Goal: Task Accomplishment & Management: Complete application form

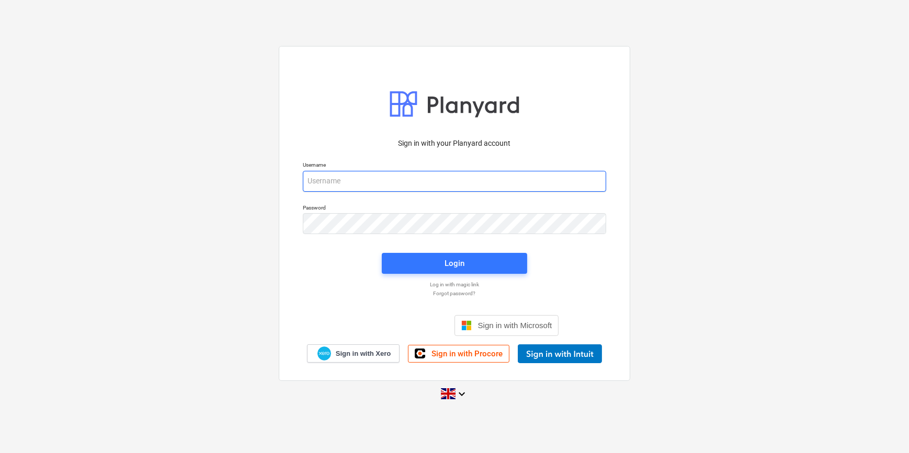
click at [423, 189] on input "email" at bounding box center [454, 181] width 303 height 21
type input "[PERSON_NAME][EMAIL_ADDRESS][PERSON_NAME][DOMAIN_NAME]"
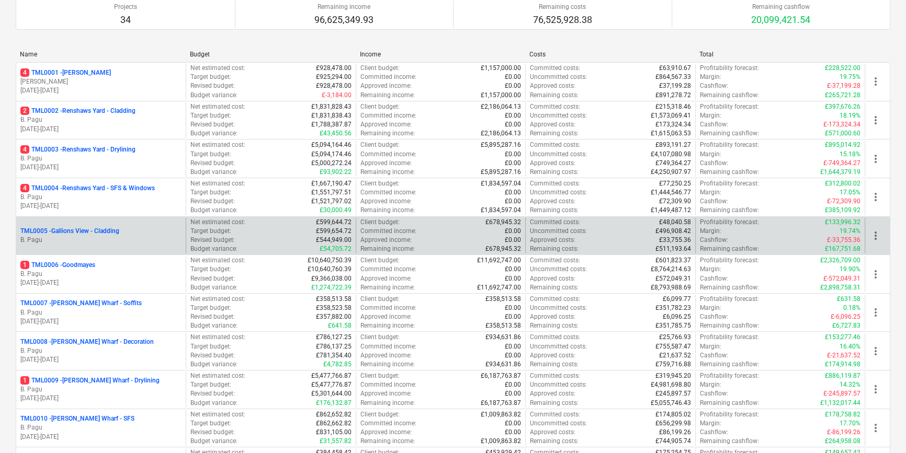
scroll to position [142, 0]
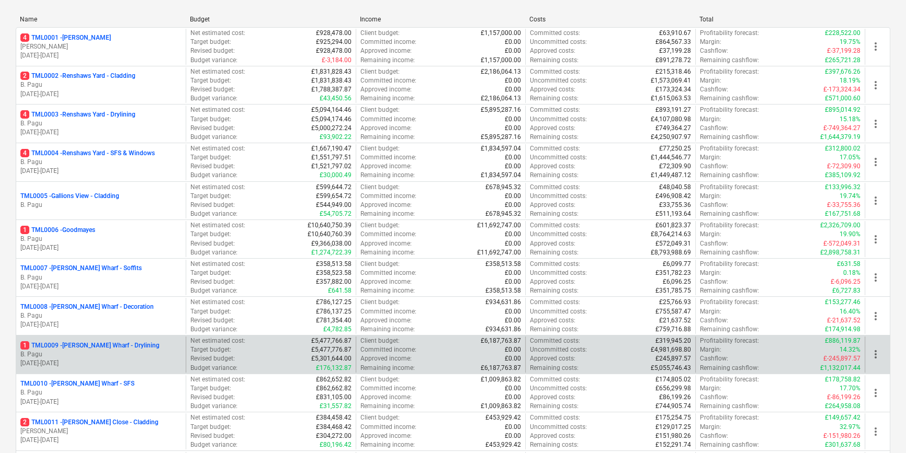
click at [140, 359] on p "[DATE] - [DATE]" at bounding box center [100, 363] width 161 height 9
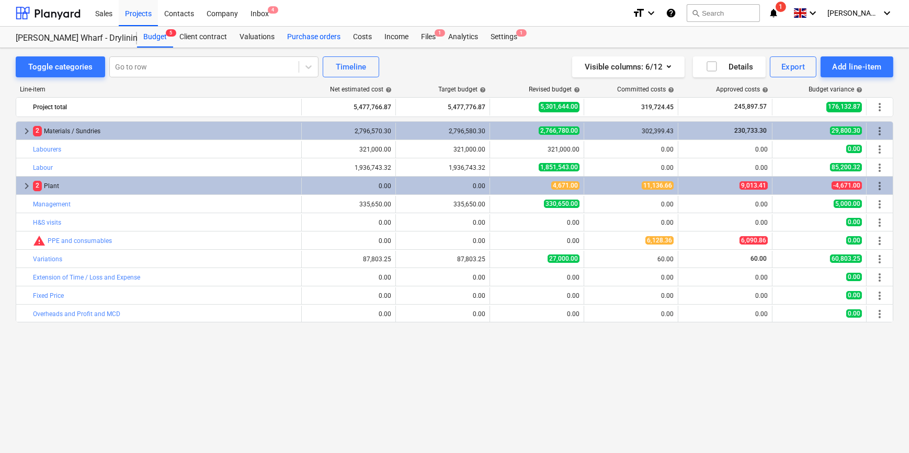
click at [318, 37] on div "Purchase orders" at bounding box center [314, 37] width 66 height 21
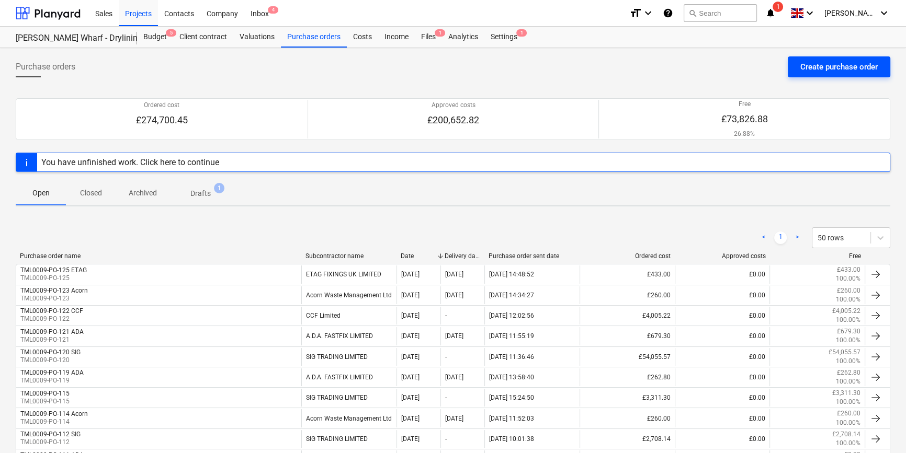
click at [725, 63] on div "Create purchase order" at bounding box center [838, 67] width 77 height 14
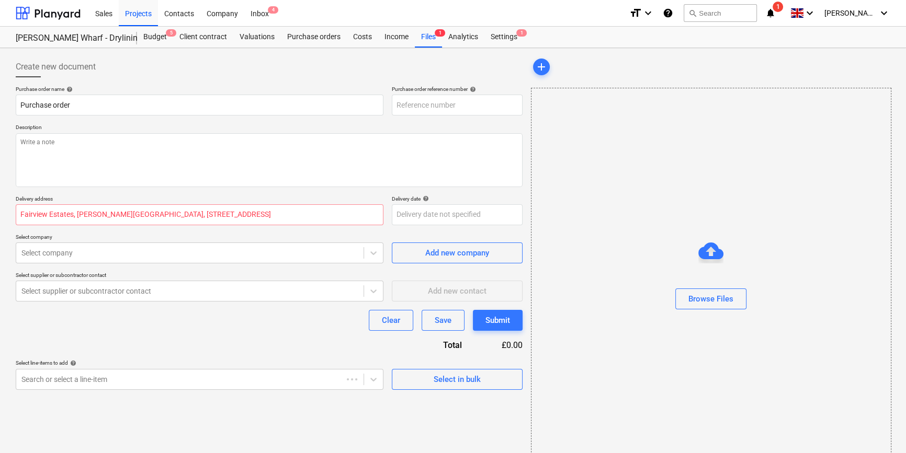
type textarea "x"
type input "TML0009-PO-125"
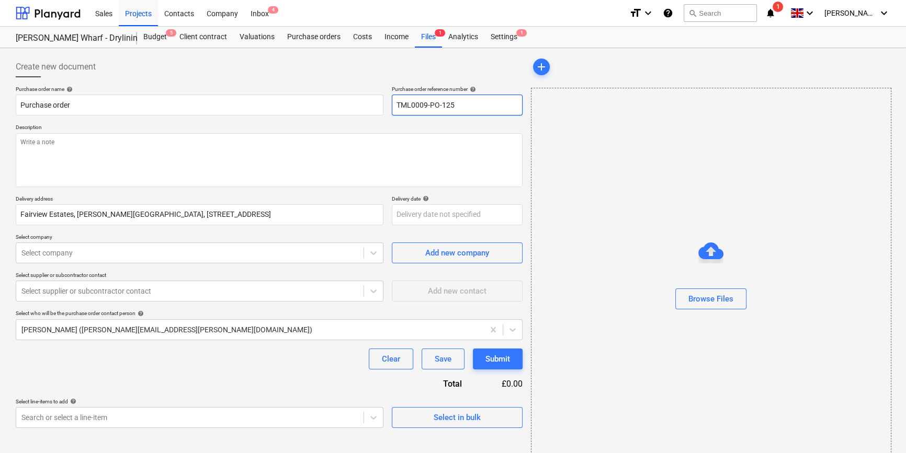
drag, startPoint x: 480, startPoint y: 105, endPoint x: 390, endPoint y: 106, distance: 90.5
click at [390, 106] on div "Purchase order name help Purchase order Purchase order reference number help TM…" at bounding box center [269, 101] width 507 height 30
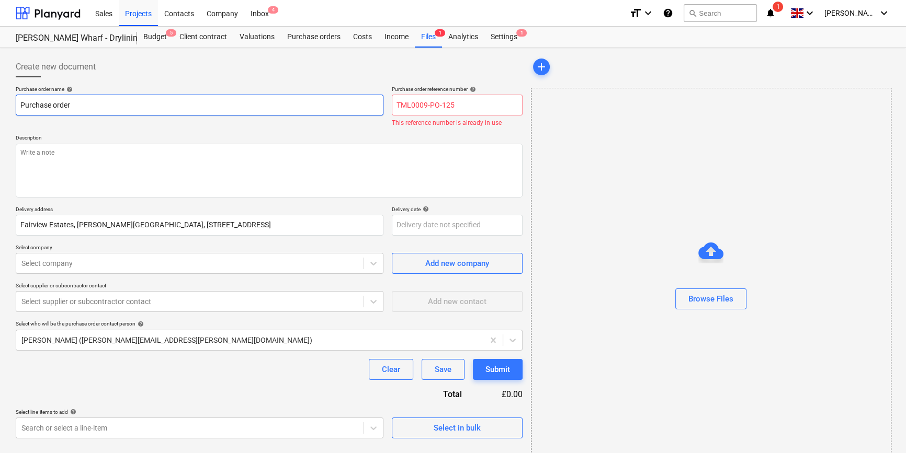
drag, startPoint x: 65, startPoint y: 105, endPoint x: 16, endPoint y: 107, distance: 49.2
click at [16, 107] on input "Purchase order" at bounding box center [200, 105] width 368 height 21
paste input "TML0009-PO-125"
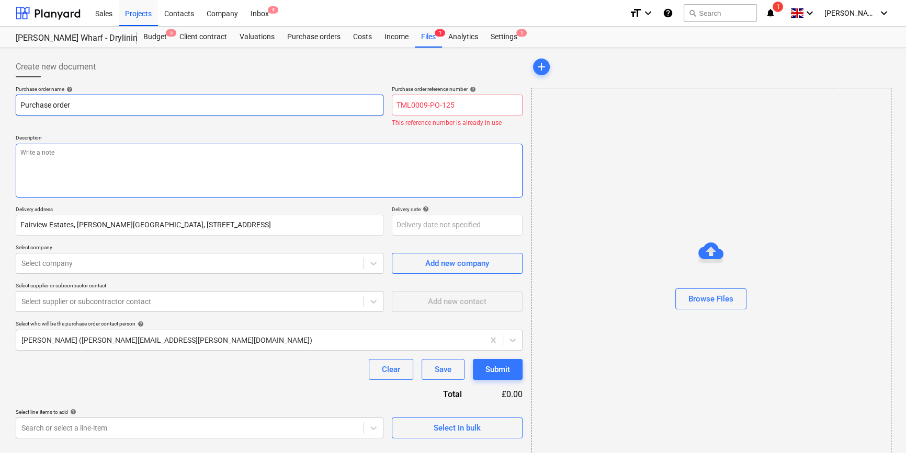
type textarea "x"
type input "TML0009-PO-125"
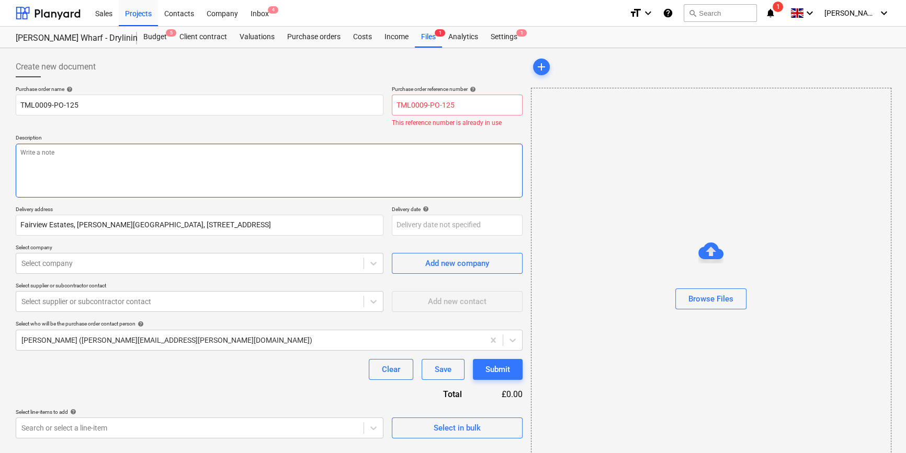
click at [62, 162] on textarea at bounding box center [269, 171] width 507 height 54
type textarea "x"
type textarea "S"
type textarea "x"
type textarea "Si"
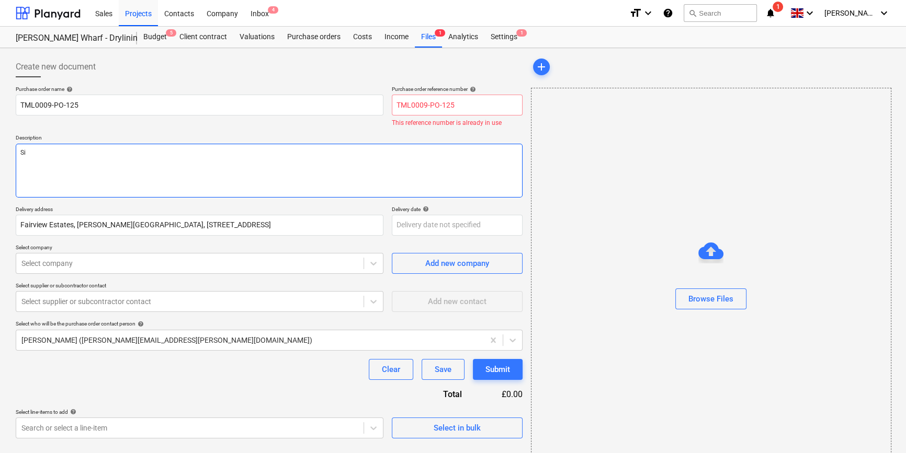
type textarea "x"
type textarea "Sit"
type textarea "x"
type textarea "Site"
type textarea "x"
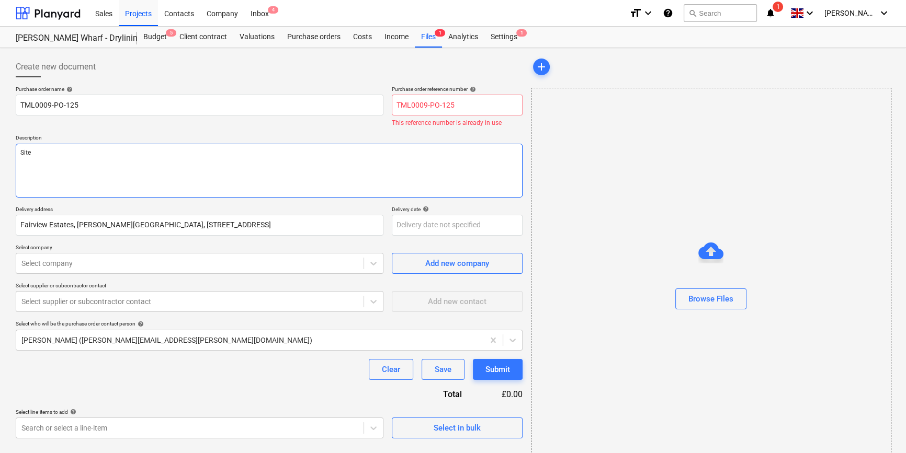
type textarea "Site"
type textarea "x"
type textarea "Site c"
type textarea "x"
type textarea "Site co"
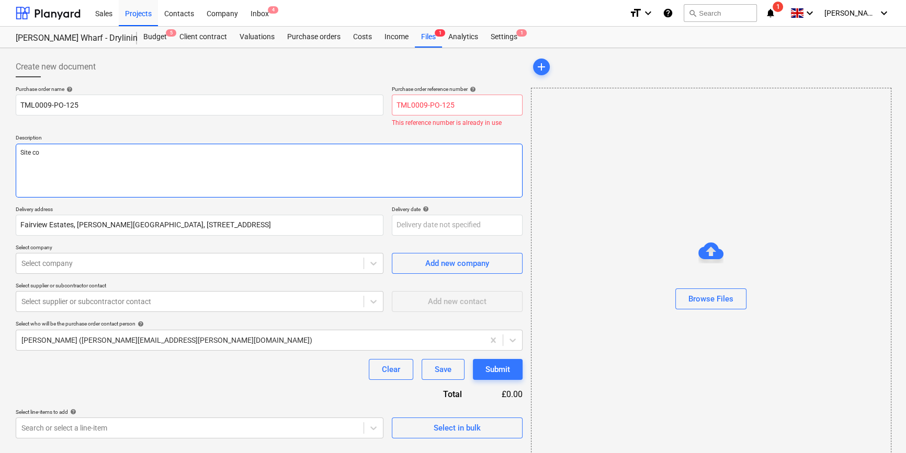
type textarea "x"
type textarea "Site con"
type textarea "x"
type textarea "Site cont"
type textarea "x"
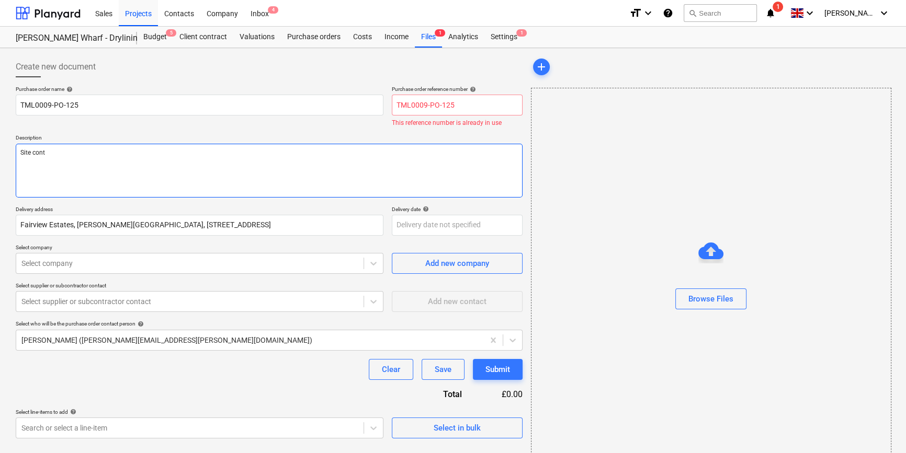
type textarea "Site conta"
type textarea "x"
type textarea "Site contac"
type textarea "x"
type textarea "Site contact"
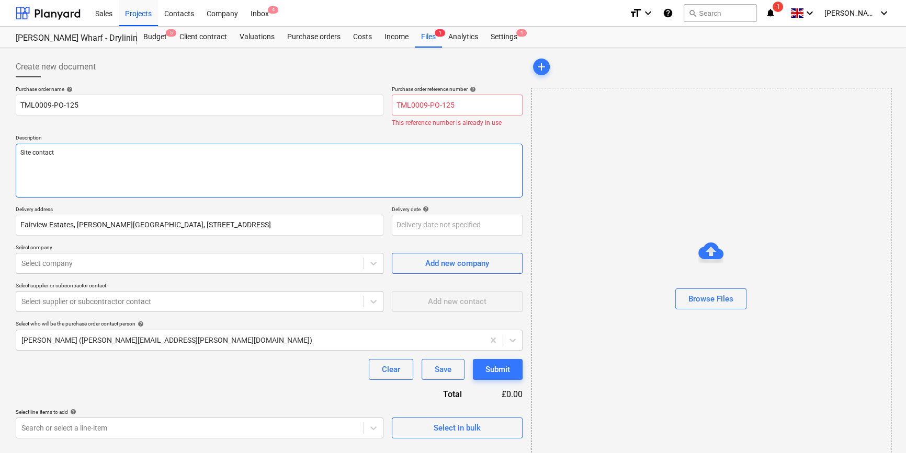
type textarea "x"
type textarea "Site contact"
type textarea "x"
type textarea "Site contact A"
type textarea "x"
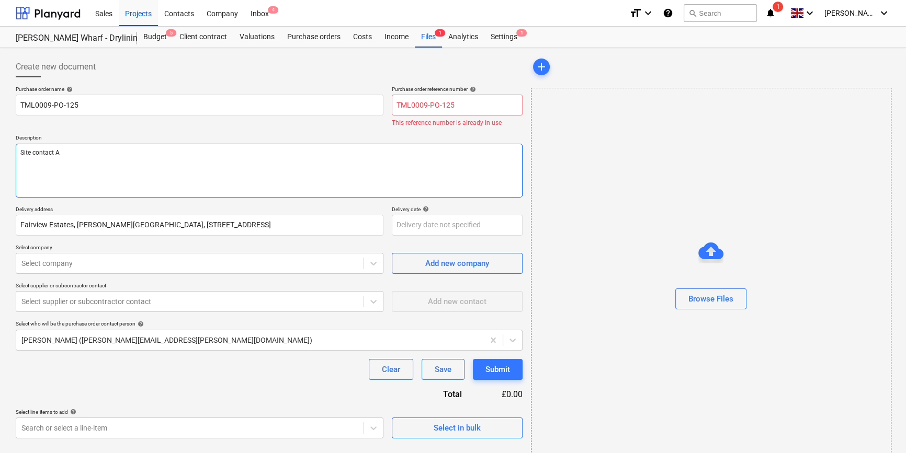
type textarea "Site contact An"
type textarea "x"
type textarea "Site contact And"
type textarea "x"
type textarea "Site contact Andr"
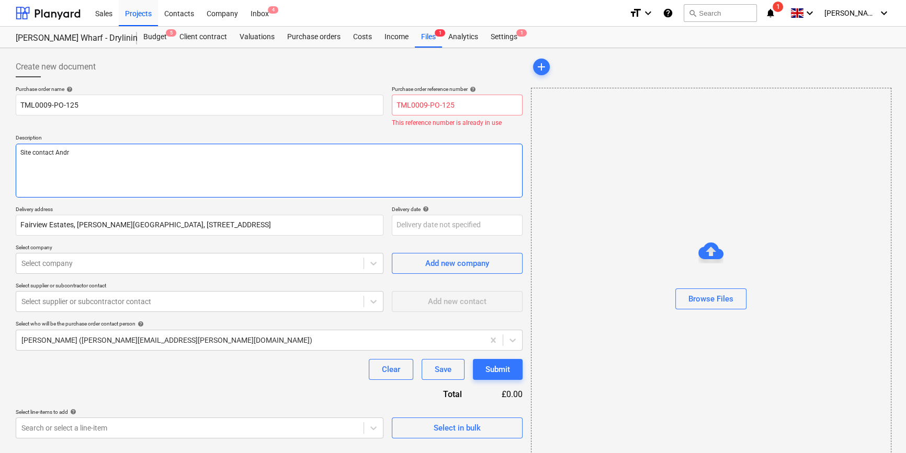
type textarea "x"
type textarea "Site contact [PERSON_NAME]"
type textarea "x"
type textarea "Site contact [PERSON_NAME]"
type textarea "x"
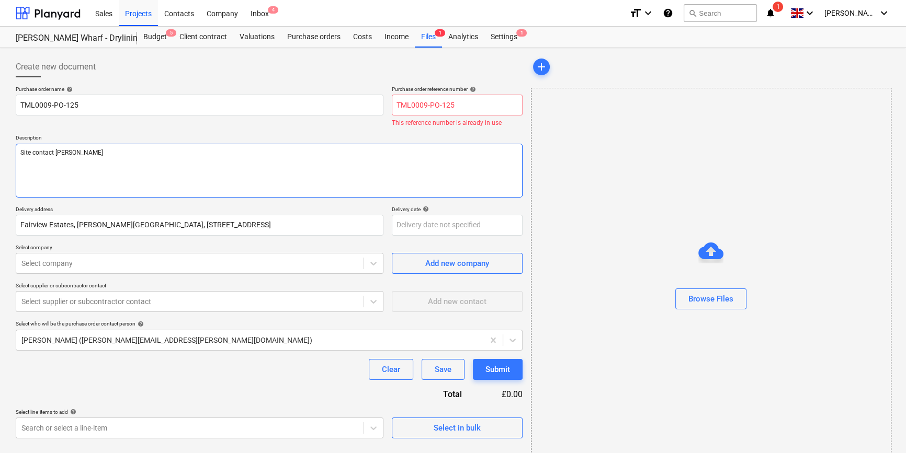
type textarea "Site contact [PERSON_NAME]"
type textarea "x"
type textarea "Site contact [PERSON_NAME] 0"
type textarea "x"
type textarea "Site contact [PERSON_NAME] 07"
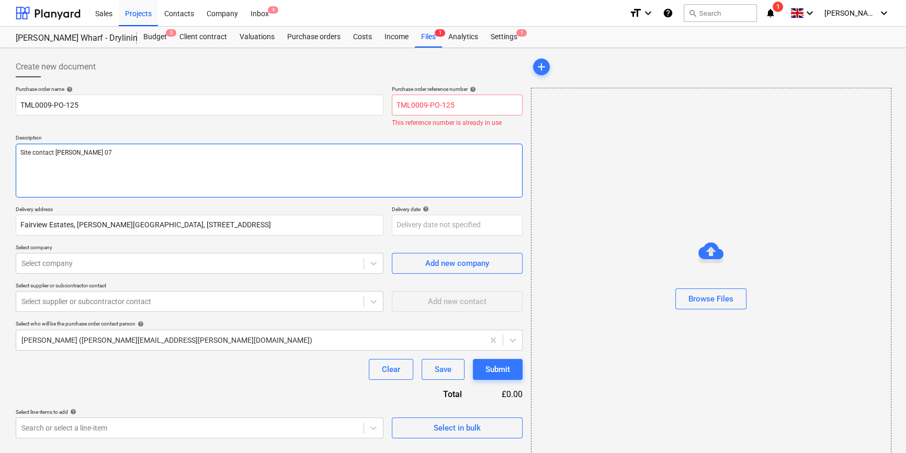
type textarea "x"
type textarea "Site contact Andrei 075"
type textarea "x"
type textarea "Site contact Andrei 0750"
type textarea "x"
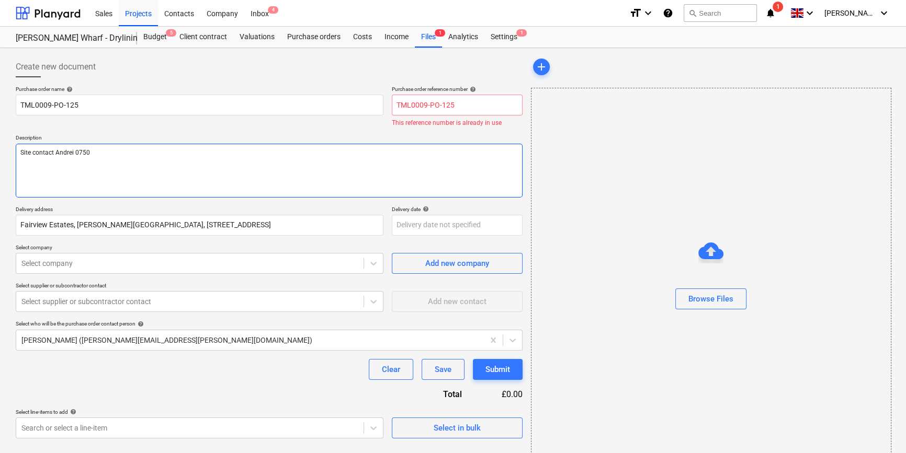
type textarea "Site contact [PERSON_NAME] 07502"
type textarea "x"
type textarea "Site contact [PERSON_NAME] 07502"
type textarea "x"
type textarea "Site contact [PERSON_NAME] 07502 2"
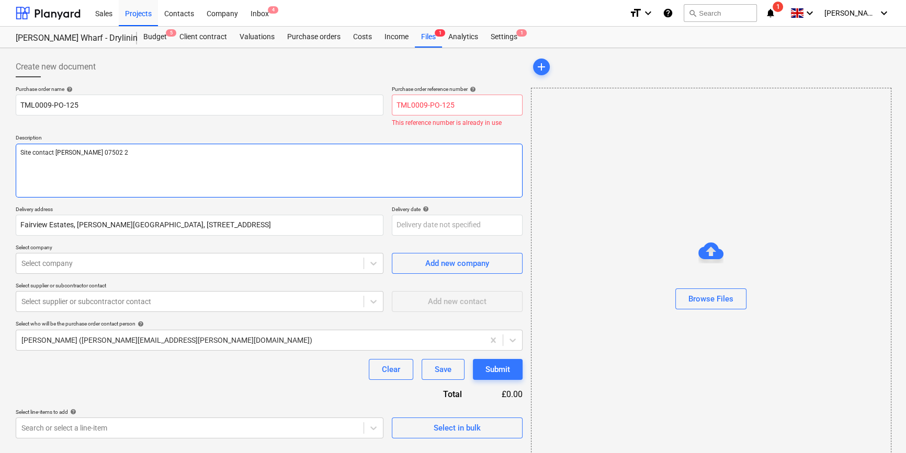
type textarea "x"
type textarea "Site contact [PERSON_NAME] [PHONE_NUMBER]"
type textarea "x"
type textarea "Site contact [PERSON_NAME] [PHONE_NUMBER]"
type textarea "x"
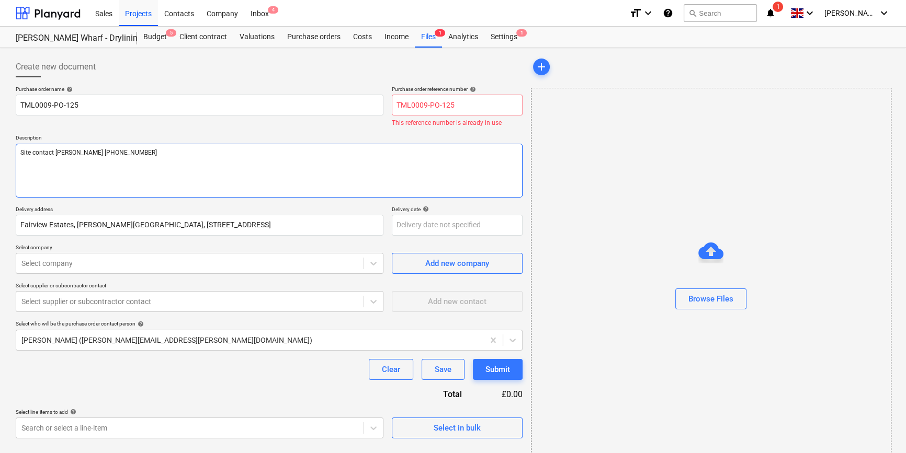
type textarea "Site contact [PERSON_NAME] [PHONE_NUMBER]"
type textarea "x"
type textarea "Site contact [PERSON_NAME] [PHONE_NUMBER]"
type textarea "x"
type textarea "Site contact [PERSON_NAME] [PHONE_NUMBER]"
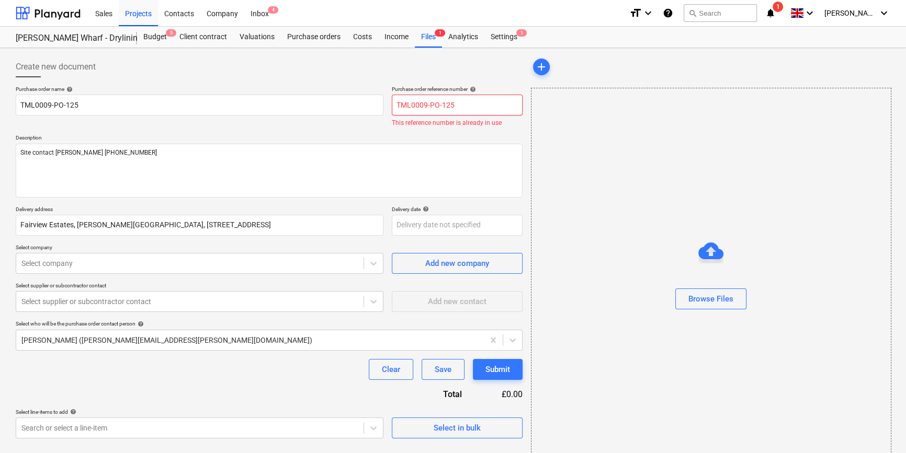
click at [454, 104] on input "TML0009-PO-125" at bounding box center [457, 105] width 131 height 21
type textarea "x"
type input "TML0009-PO-12"
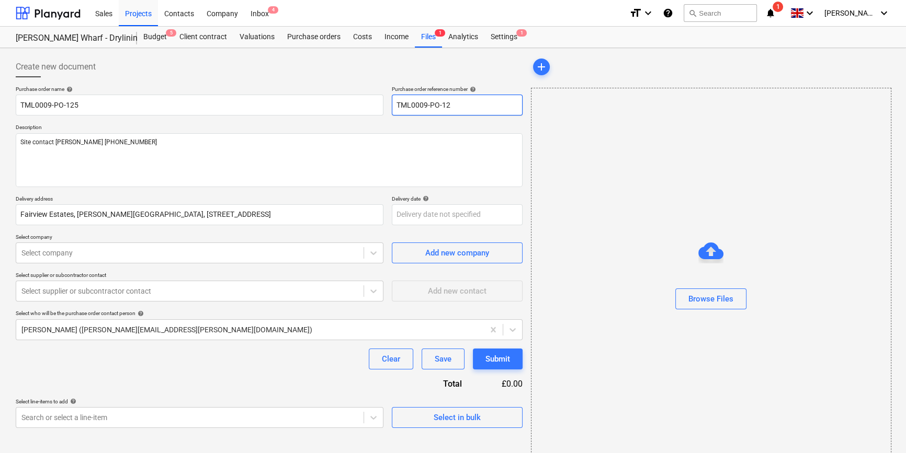
type textarea "x"
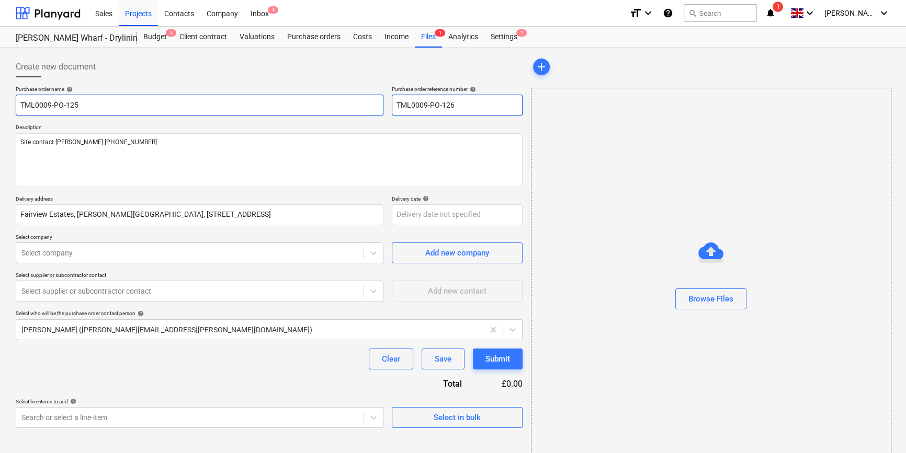
type input "TML0009-PO-126"
click at [124, 102] on input "TML0009-PO-125" at bounding box center [200, 105] width 368 height 21
type textarea "x"
type input "TML0009-PO-12"
type textarea "x"
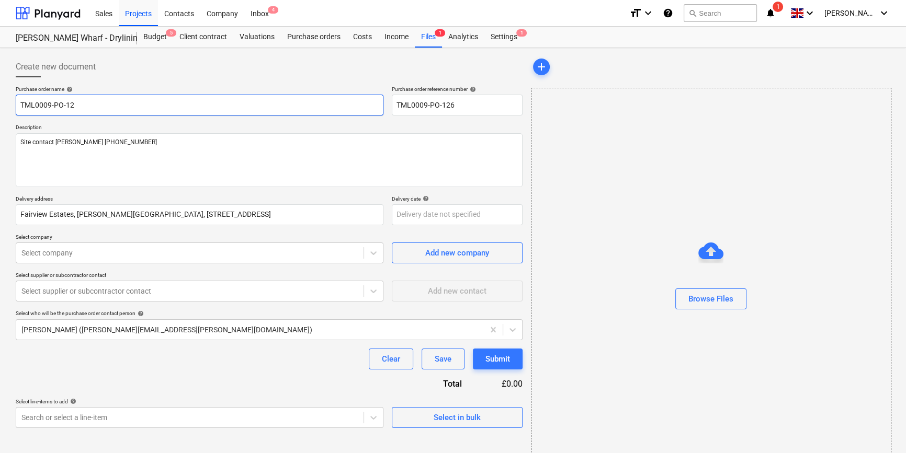
type input "TML0009-PO-126"
type textarea "x"
type input "TML0009-PO-126"
type textarea "x"
type input "TML0009-PO-126 P"
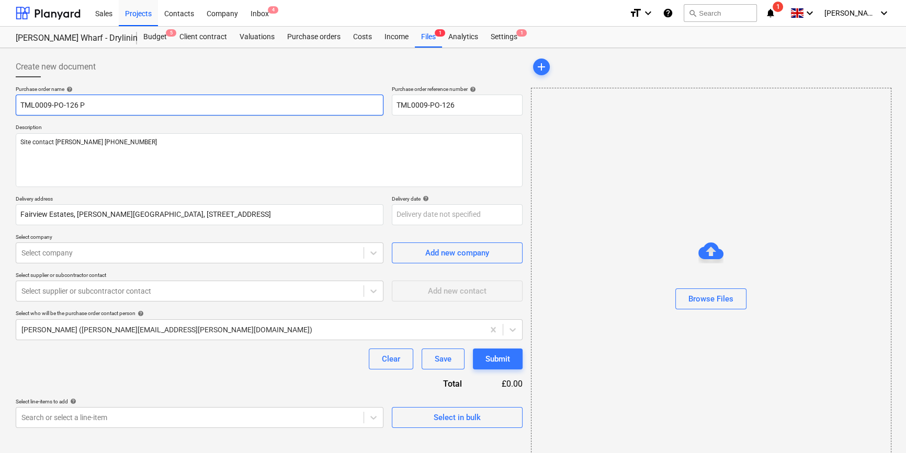
type textarea "x"
type input "TML0009-PO-126 Pa"
type textarea "x"
type input "TML0009-PO-126 Pan"
type textarea "x"
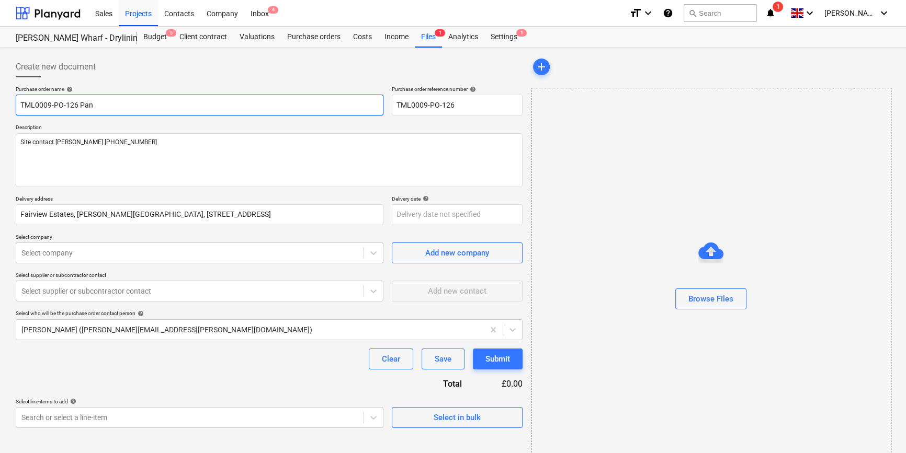
type input "TML0009-PO-126 Pane"
type textarea "x"
type input "TML0009-PO-126 Panel"
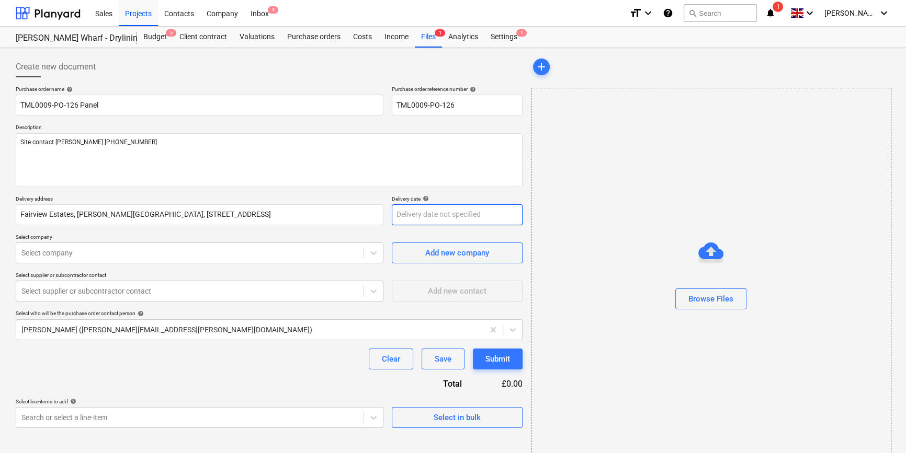
click at [413, 213] on body "Sales Projects Contacts Company Inbox 4 format_size keyboard_arrow_down help se…" at bounding box center [453, 226] width 906 height 453
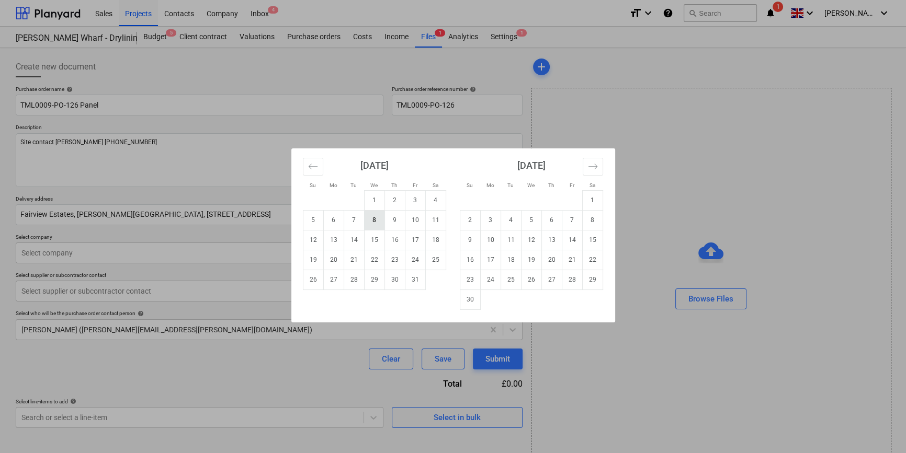
click at [368, 218] on td "8" at bounding box center [374, 220] width 20 height 20
type textarea "x"
type input "[DATE]"
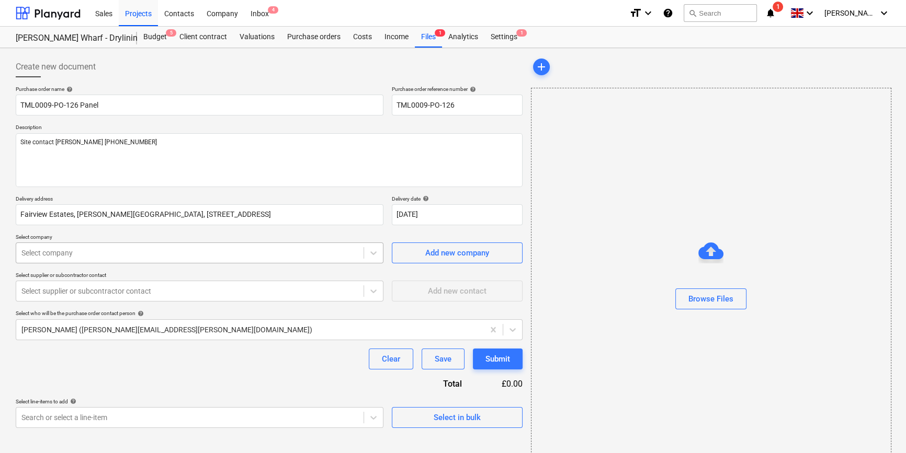
click at [192, 253] on div at bounding box center [189, 253] width 337 height 10
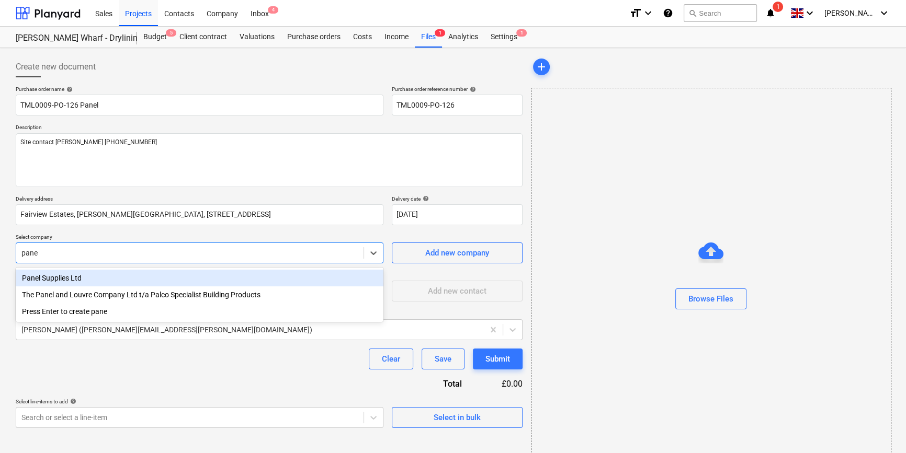
type input "panel"
click at [64, 276] on div "Panel Supplies Ltd" at bounding box center [200, 278] width 368 height 17
type textarea "x"
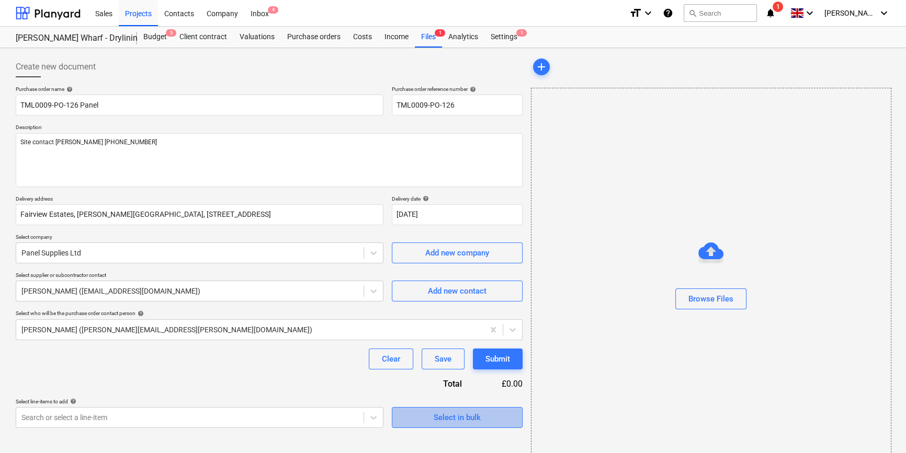
click at [441, 417] on div "Select in bulk" at bounding box center [456, 418] width 47 height 14
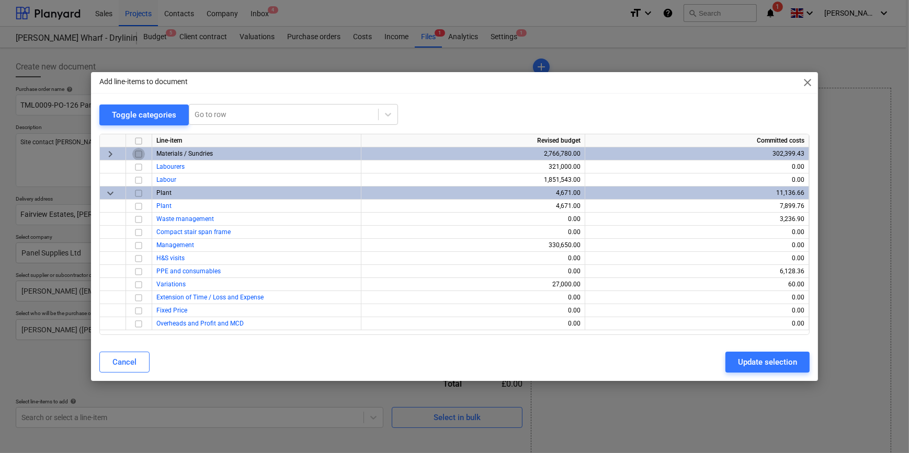
click at [136, 155] on input "checkbox" at bounding box center [138, 154] width 13 height 13
click at [725, 358] on div "Update selection" at bounding box center [767, 363] width 59 height 14
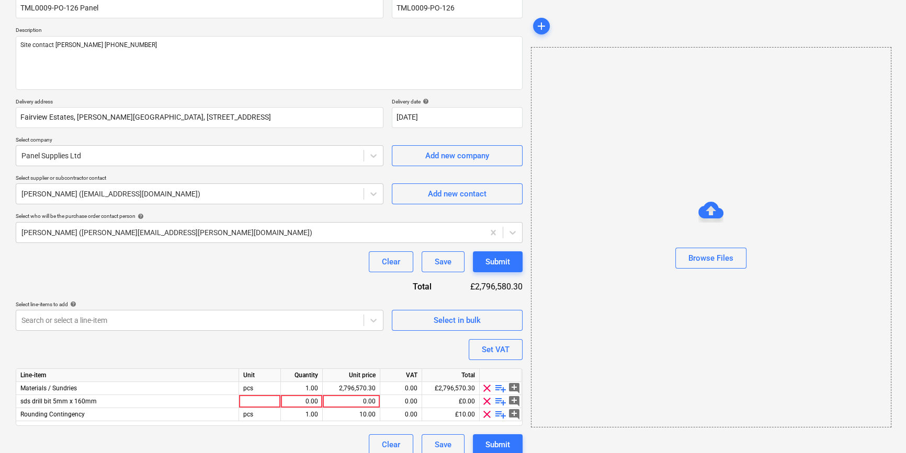
scroll to position [107, 0]
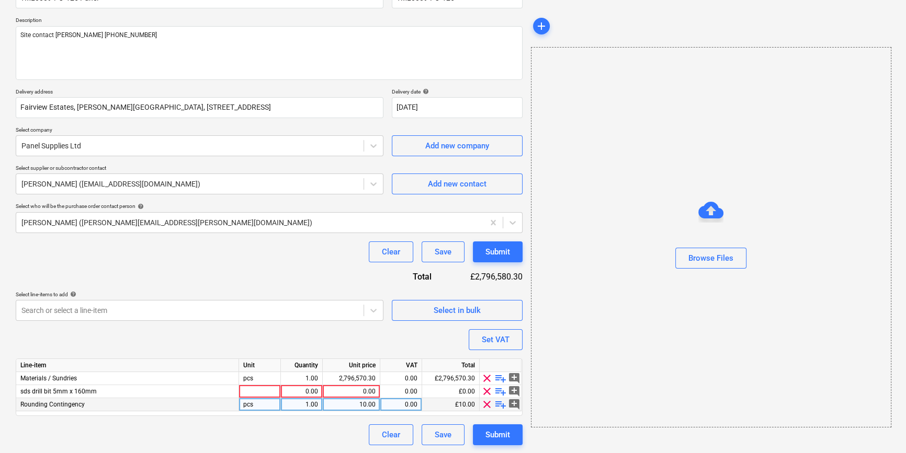
click at [487, 406] on span "clear" at bounding box center [487, 404] width 13 height 13
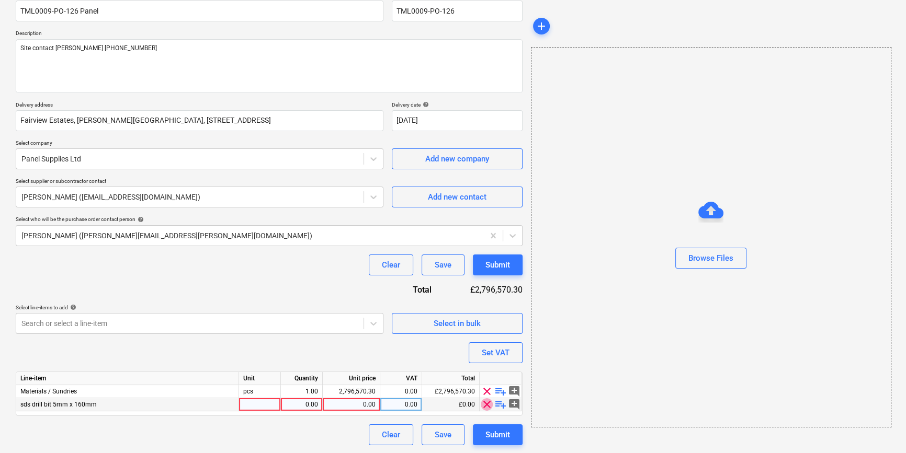
click at [484, 402] on span "clear" at bounding box center [487, 404] width 13 height 13
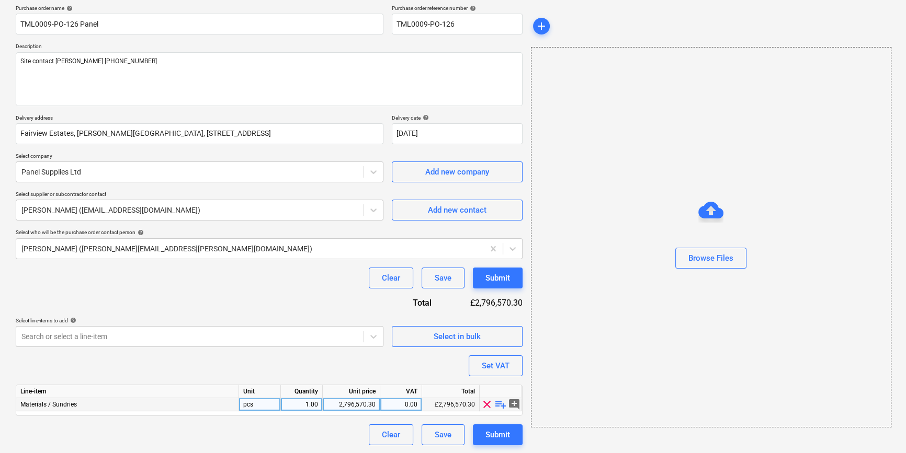
click at [496, 403] on span "playlist_add" at bounding box center [500, 404] width 13 height 13
type textarea "x"
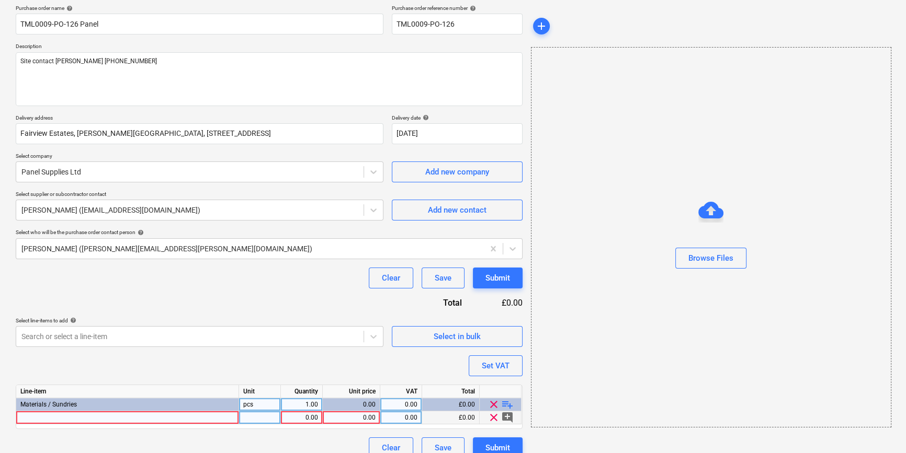
click at [31, 418] on div at bounding box center [127, 418] width 223 height 13
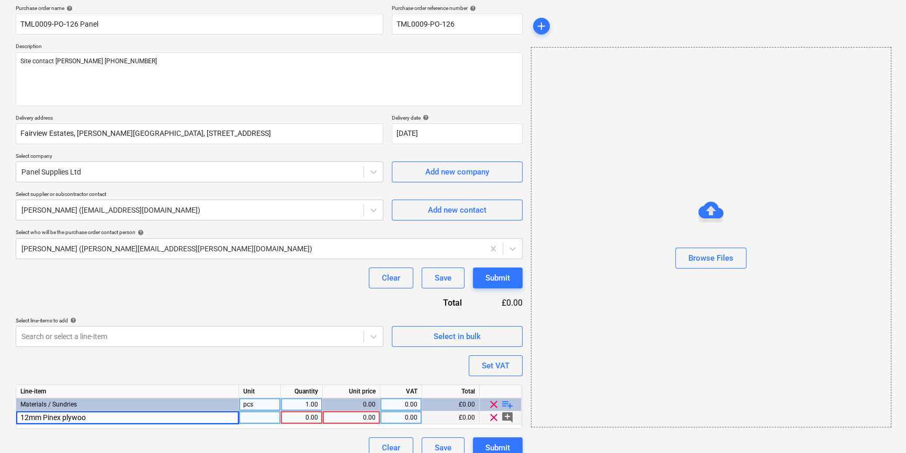
type input "12mm Pinex plywood"
type textarea "x"
type input "75"
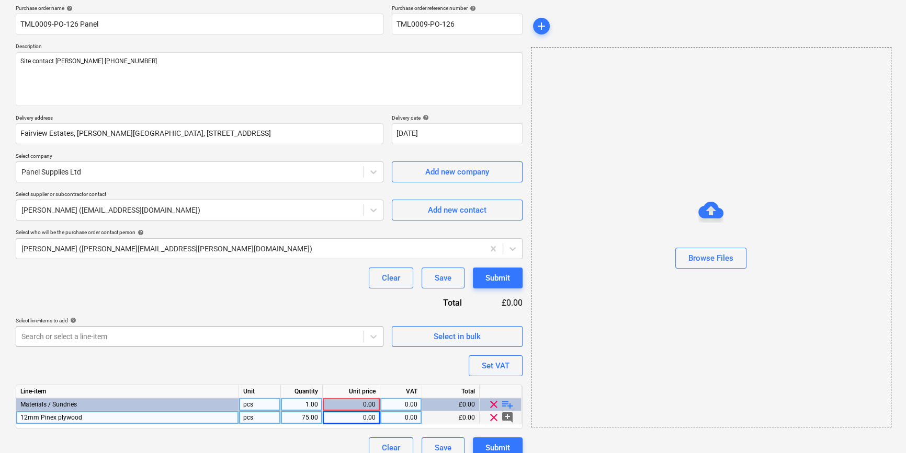
type textarea "x"
click at [360, 418] on div "0.00" at bounding box center [351, 418] width 49 height 13
type input "12.81"
type textarea "x"
type input "20"
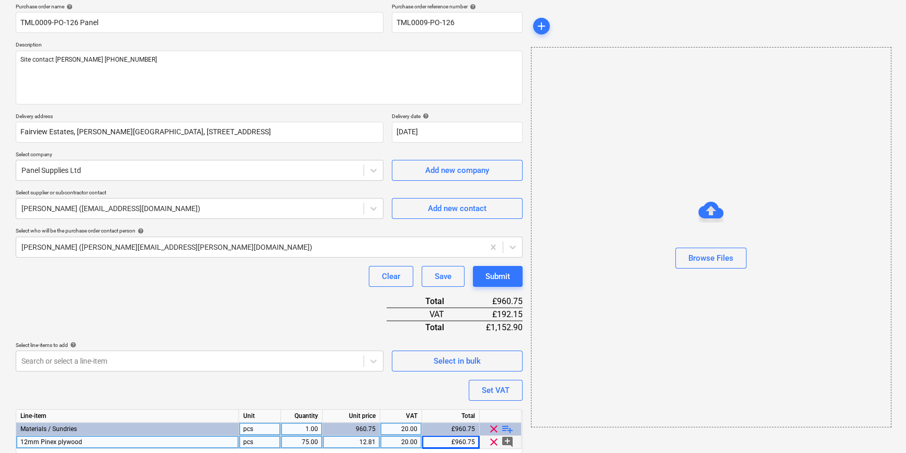
scroll to position [25, 0]
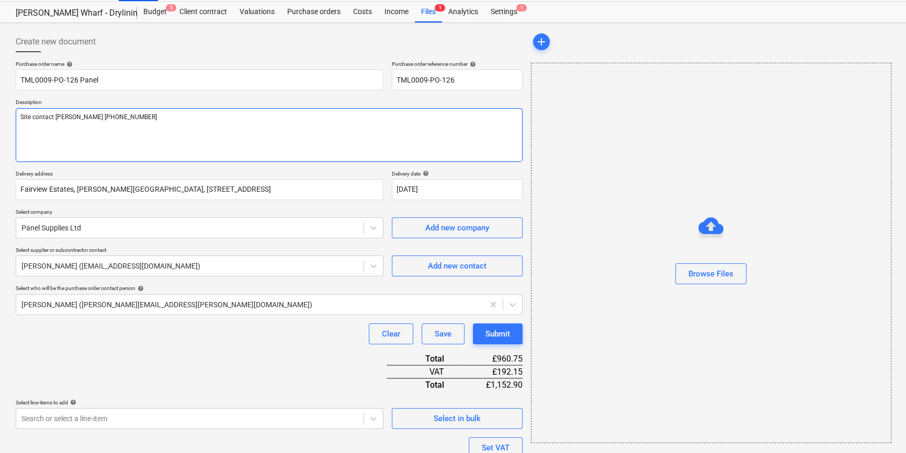
click at [33, 130] on textarea "Site contact [PERSON_NAME] [PHONE_NUMBER]" at bounding box center [269, 135] width 507 height 54
click at [120, 117] on textarea "Site contact [PERSON_NAME] [PHONE_NUMBER]" at bounding box center [269, 135] width 507 height 54
type textarea "x"
type textarea "Site contact [PERSON_NAME] [PHONE_NUMBER]"
type textarea "x"
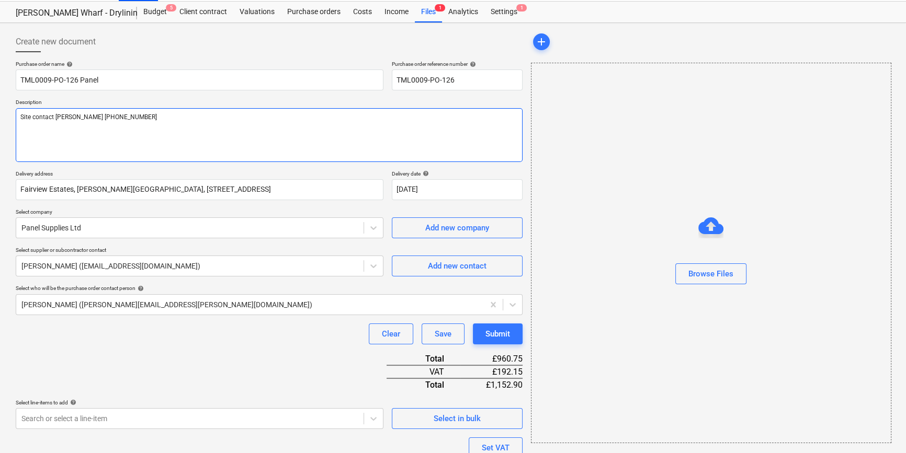
type textarea "Site contact [PERSON_NAME] [PHONE_NUMBER] P"
type textarea "x"
type textarea "Site contact [PERSON_NAME] [PHONE_NUMBER] Pl"
type textarea "x"
type textarea "Site contact [PERSON_NAME] [PHONE_NUMBER] Ple"
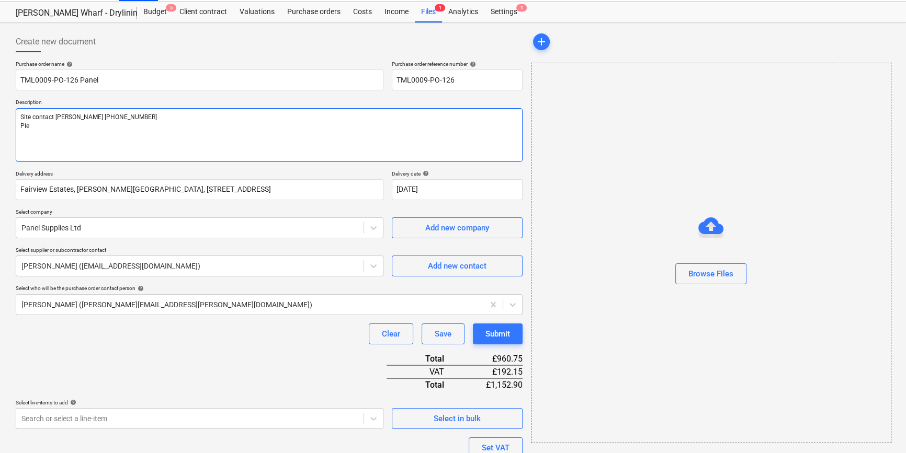
type textarea "x"
type textarea "Site contact [PERSON_NAME] [PHONE_NUMBER] Plea"
type textarea "x"
type textarea "Site contact [PERSON_NAME] [PHONE_NUMBER] Pleas"
type textarea "x"
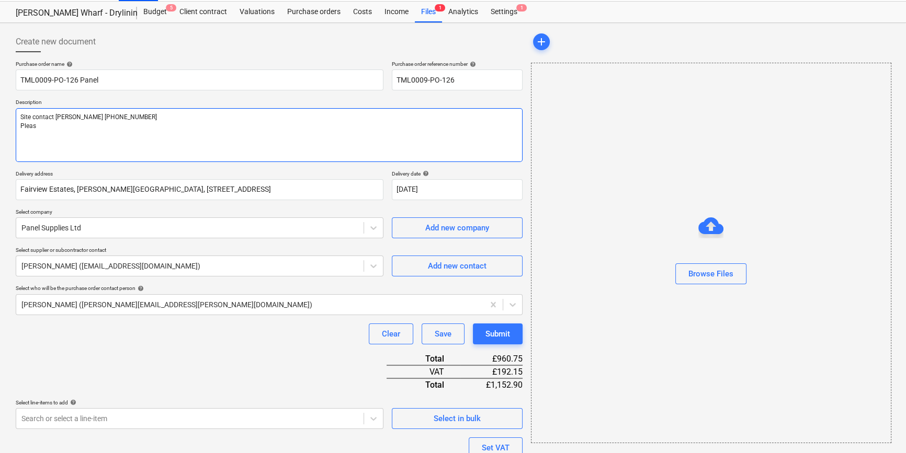
type textarea "Site contact [PERSON_NAME] [PHONE_NUMBER] Please"
type textarea "x"
type textarea "Site contact [PERSON_NAME] [PHONE_NUMBER] Please"
type textarea "x"
type textarea "Site contact [PERSON_NAME] [PHONE_NUMBER] Please d"
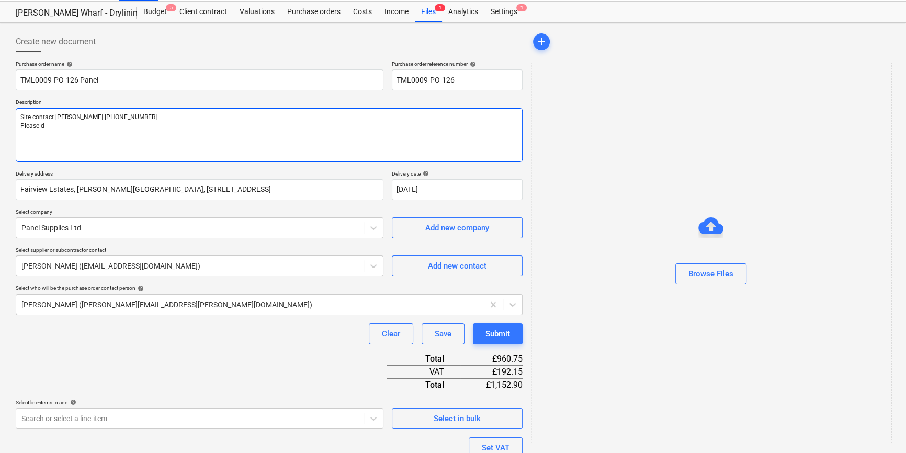
type textarea "x"
type textarea "Site contact [PERSON_NAME] [PHONE_NUMBER] Please de"
type textarea "x"
type textarea "Site contact [PERSON_NAME] [PHONE_NUMBER] Please del"
type textarea "x"
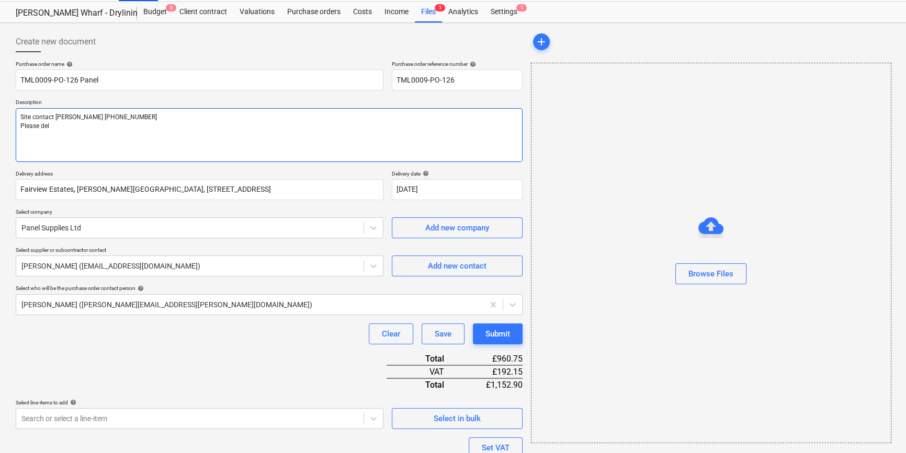
type textarea "Site contact [PERSON_NAME] [PHONE_NUMBER] Please deli"
type textarea "x"
type textarea "Site contact [PERSON_NAME] [PHONE_NUMBER] Please deliv"
type textarea "x"
type textarea "Site contact [PERSON_NAME] [PHONE_NUMBER] Please delive"
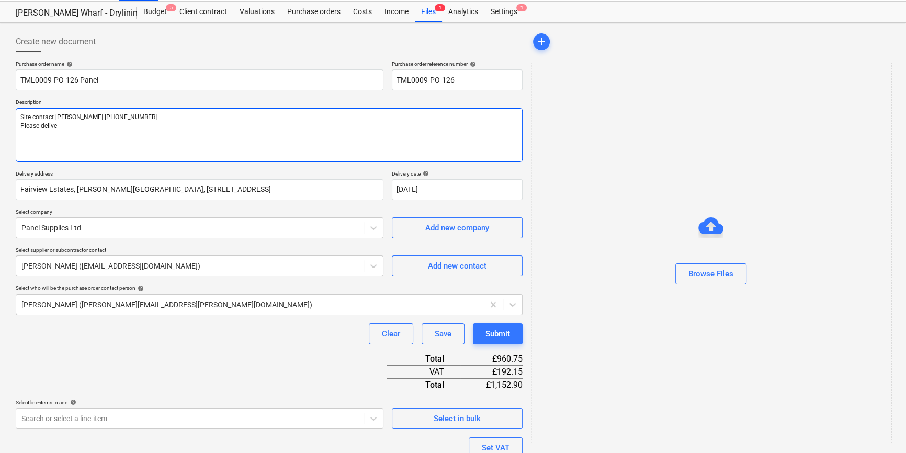
type textarea "x"
type textarea "Site contact [PERSON_NAME] [PHONE_NUMBER] Please deliver"
type textarea "x"
type textarea "Site contact [PERSON_NAME] [PHONE_NUMBER] Please deliver"
type textarea "x"
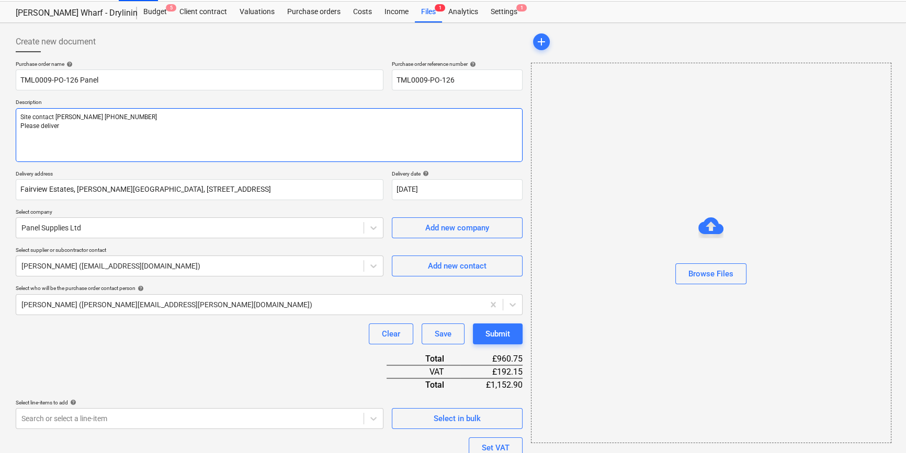
type textarea "Site contact [PERSON_NAME] [PHONE_NUMBER] Please deliver a"
type textarea "x"
type textarea "Site contact [PERSON_NAME] [PHONE_NUMBER] Please deliver as"
type textarea "x"
type textarea "Site contact [PERSON_NAME] [PHONE_NUMBER] Please deliver asa"
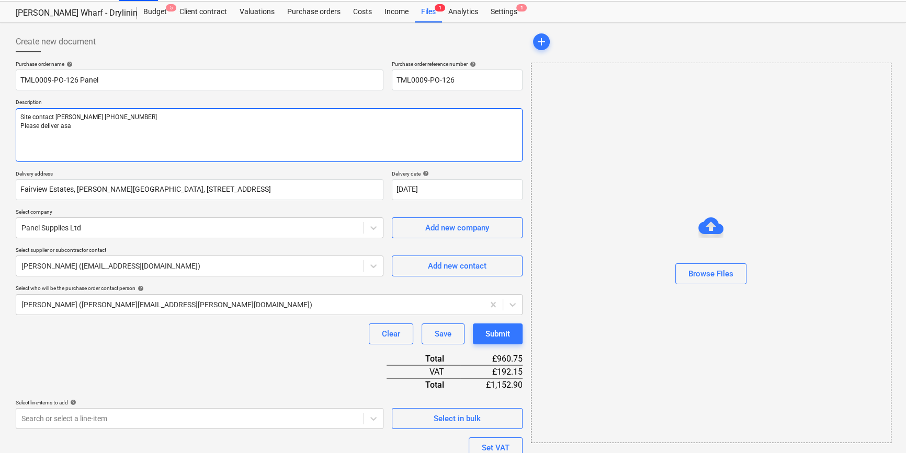
type textarea "x"
type textarea "Site contact [PERSON_NAME] [PHONE_NUMBER] Please deliver asap"
type textarea "x"
type textarea "Site contact [PERSON_NAME] [PHONE_NUMBER] Please deliver asap"
type textarea "x"
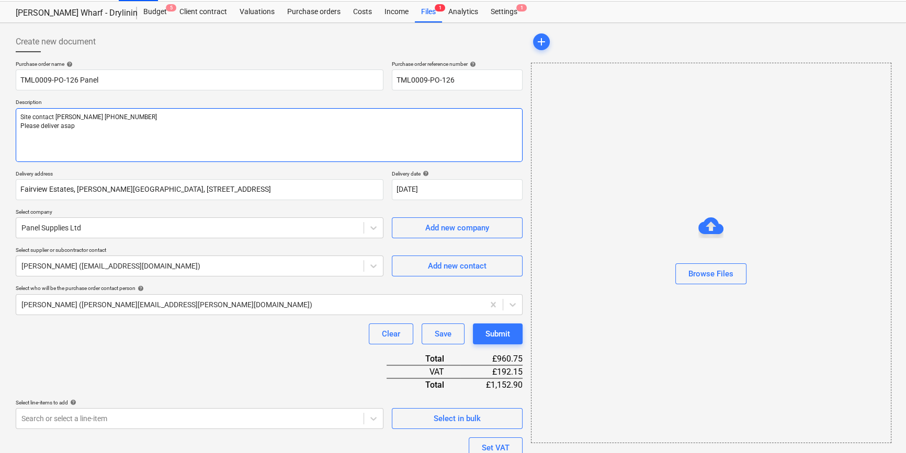
type textarea "Site contact [PERSON_NAME] [PHONE_NUMBER] Please deliver asap T"
type textarea "x"
type textarea "Site contact [PERSON_NAME] [PHONE_NUMBER] Please deliver asap Th"
type textarea "x"
type textarea "Site contact [PERSON_NAME] [PHONE_NUMBER] Please deliver asap Tha"
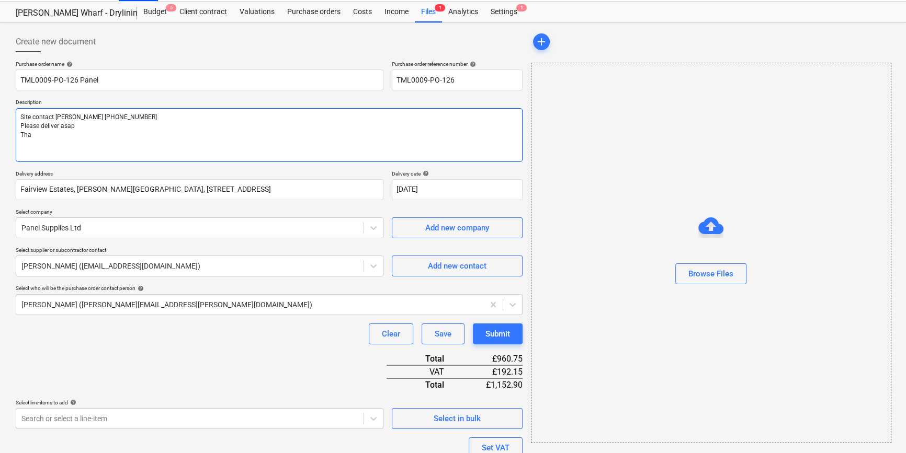
type textarea "x"
type textarea "Site contact [PERSON_NAME] [PHONE_NUMBER] Please deliver asap Than"
type textarea "x"
type textarea "Site contact [PERSON_NAME] [PHONE_NUMBER] Please deliver asap Thank"
type textarea "x"
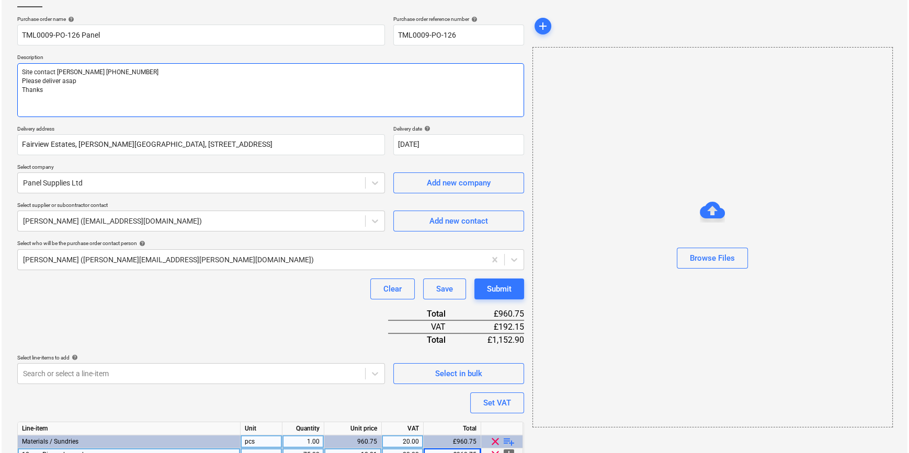
scroll to position [120, 0]
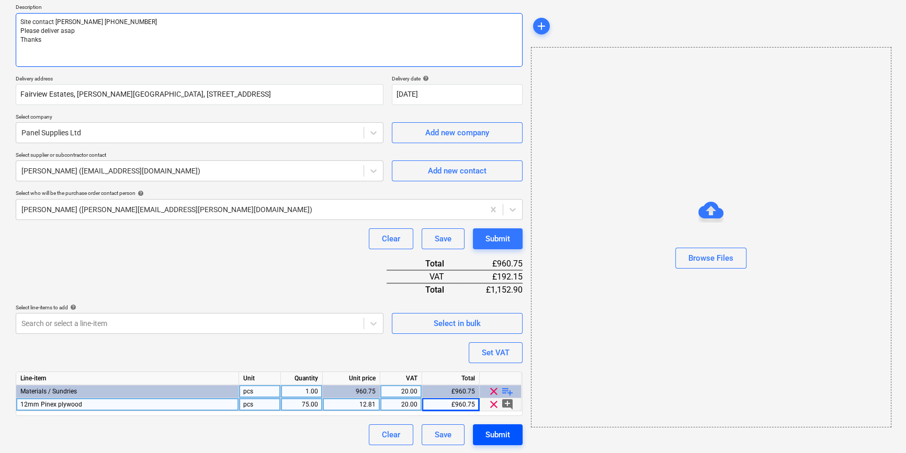
type textarea "Site contact [PERSON_NAME] [PHONE_NUMBER] Please deliver asap Thanks"
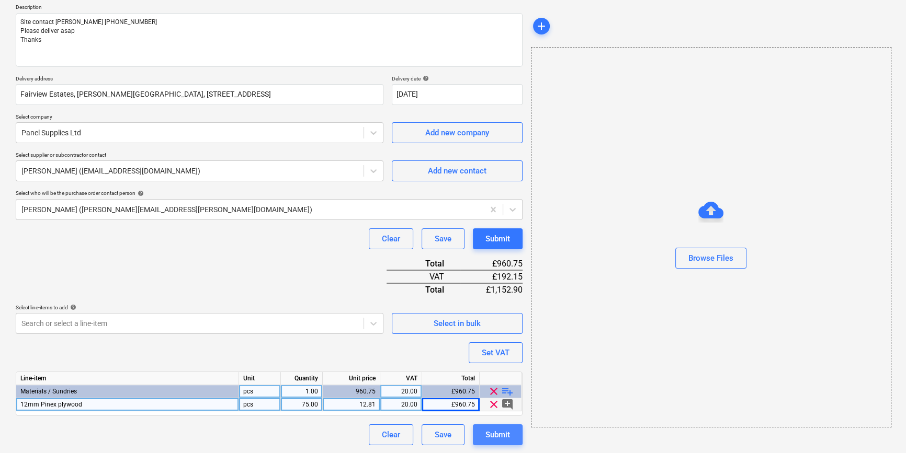
click at [501, 434] on div "Submit" at bounding box center [497, 435] width 25 height 14
type textarea "x"
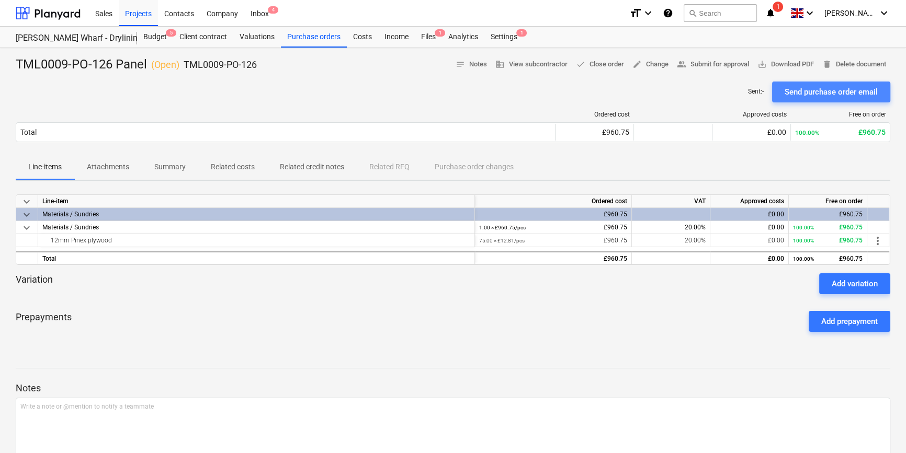
click at [725, 90] on div "Send purchase order email" at bounding box center [830, 92] width 93 height 14
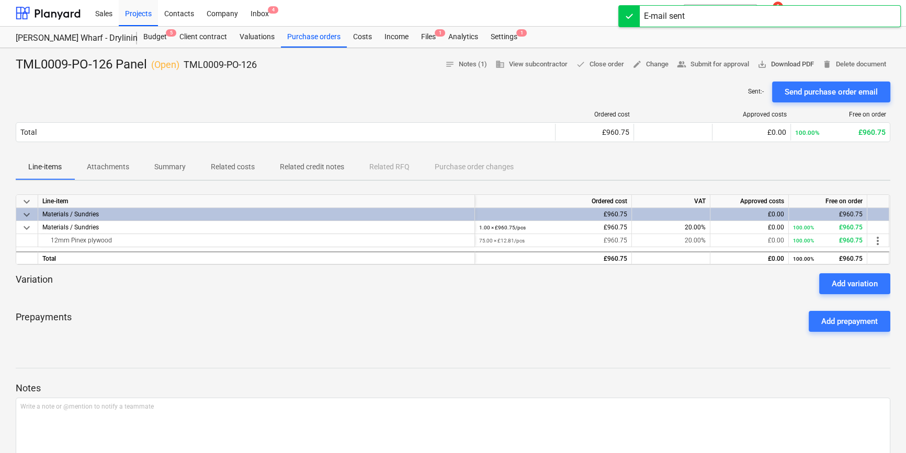
click at [725, 66] on span "save_alt Download PDF" at bounding box center [785, 65] width 56 height 12
